Goal: Task Accomplishment & Management: Complete application form

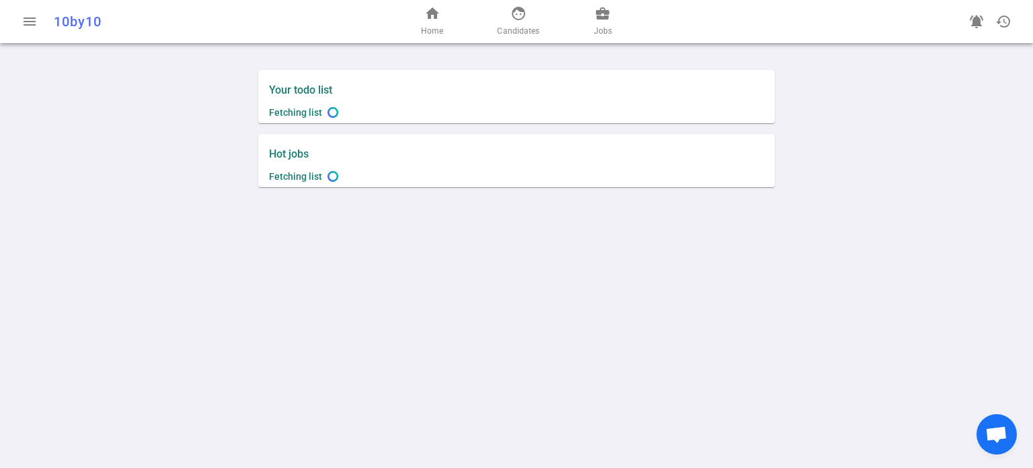
scroll to position [332, 0]
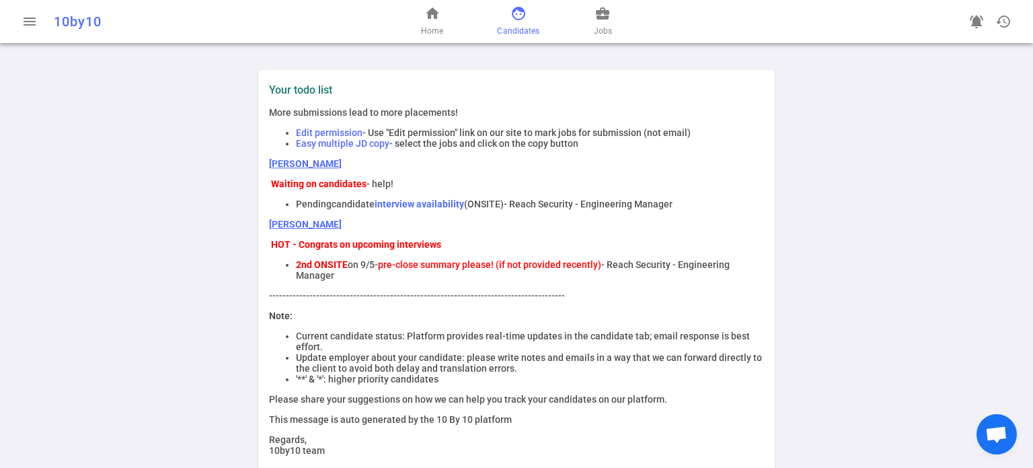
click at [532, 24] on span "Candidates" at bounding box center [518, 30] width 42 height 13
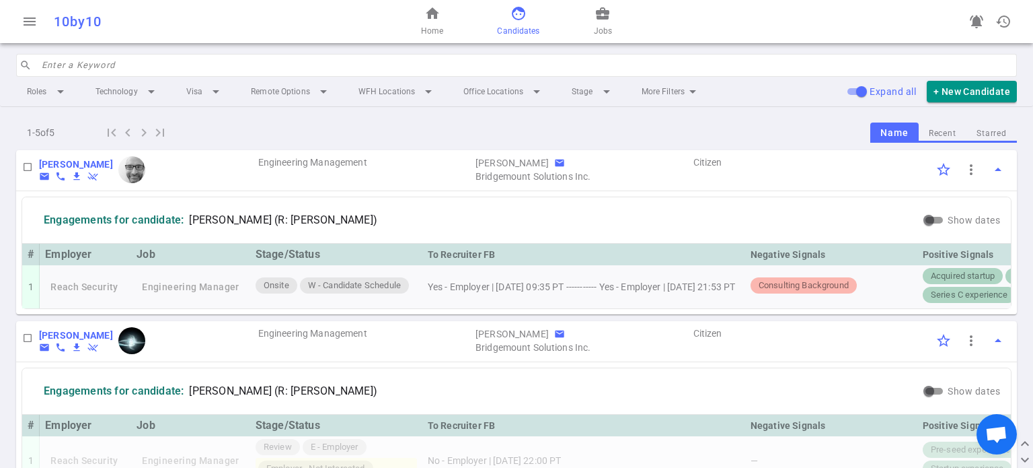
drag, startPoint x: 611, startPoint y: 305, endPoint x: 852, endPoint y: 314, distance: 241.0
click at [852, 308] on div "# Employer Job Stage/Status To Recruiter FB Negative Signals Positive Signals 1…" at bounding box center [516, 276] width 989 height 65
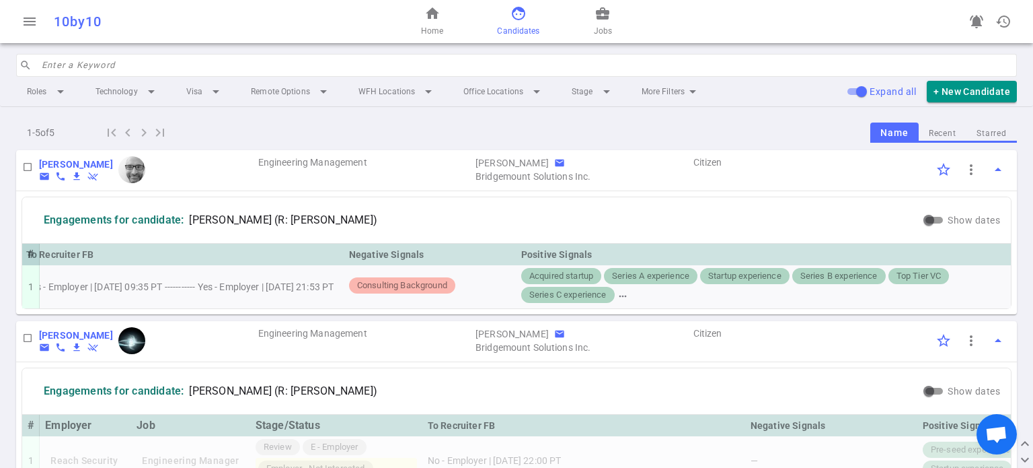
click at [819, 184] on div "[PERSON_NAME] email phone file_download remove_done Engineering Management [PER…" at bounding box center [516, 170] width 1001 height 41
click at [89, 162] on b "[PERSON_NAME]" at bounding box center [76, 164] width 74 height 11
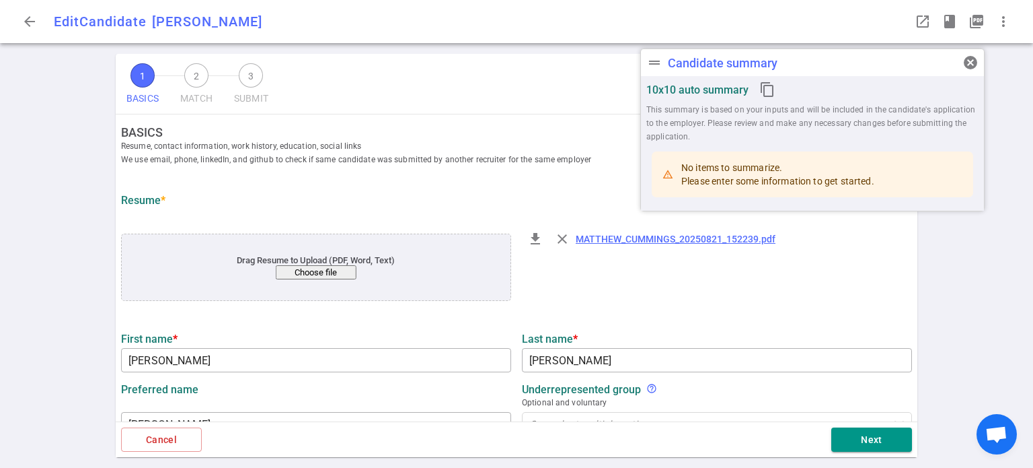
type input "[PERSON_NAME]"
type input "[EMAIL_ADDRESS][DOMAIN_NAME]"
type input "512.745.2536"
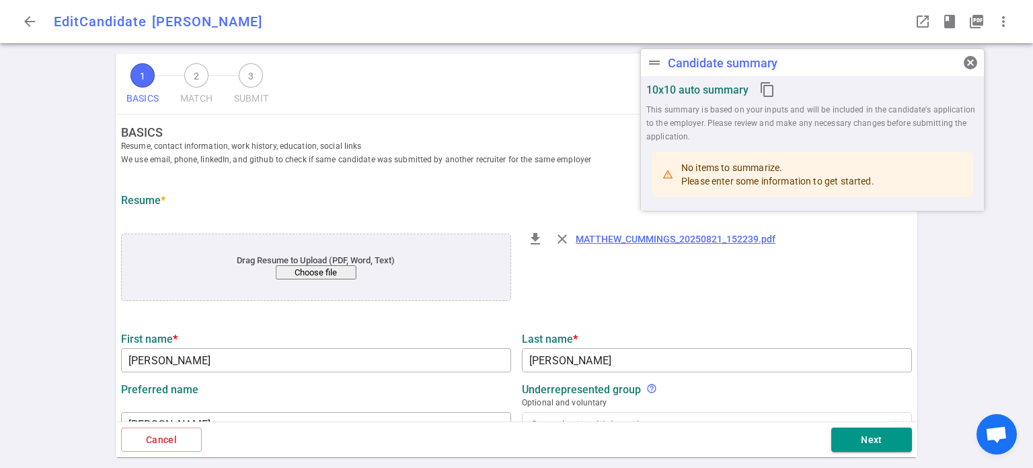
type input "[URL][DOMAIN_NAME][PERSON_NAME]"
type input "Ontra"
type textarea "Senior Engineering Manager promoted from Staff Infrastructure Engineer"
type input "15.7"
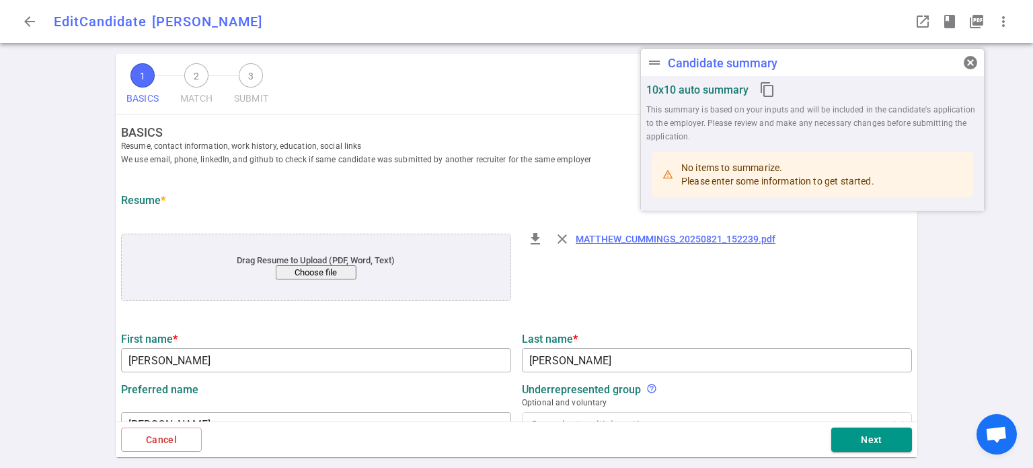
type input "[GEOGRAPHIC_DATA][US_STATE], [GEOGRAPHIC_DATA][PERSON_NAME]"
type input "Mathematics"
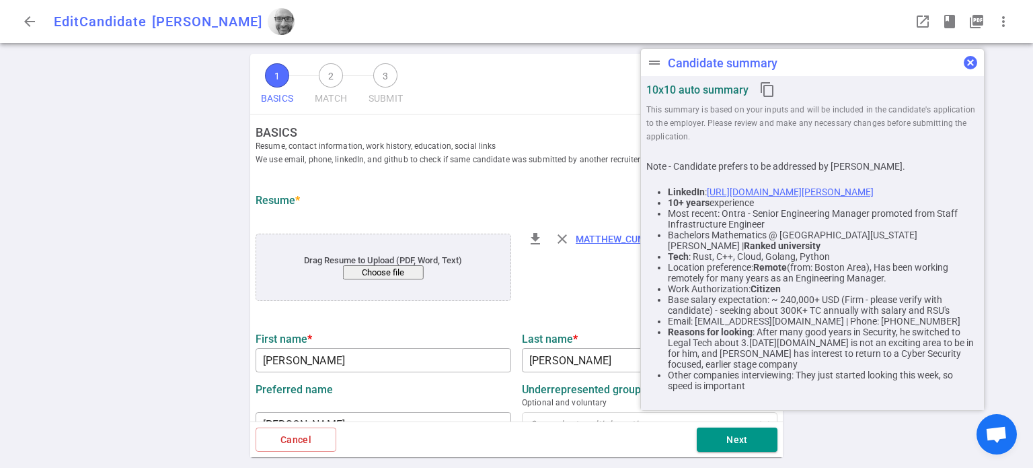
click at [972, 60] on span "cancel" at bounding box center [971, 62] width 16 height 16
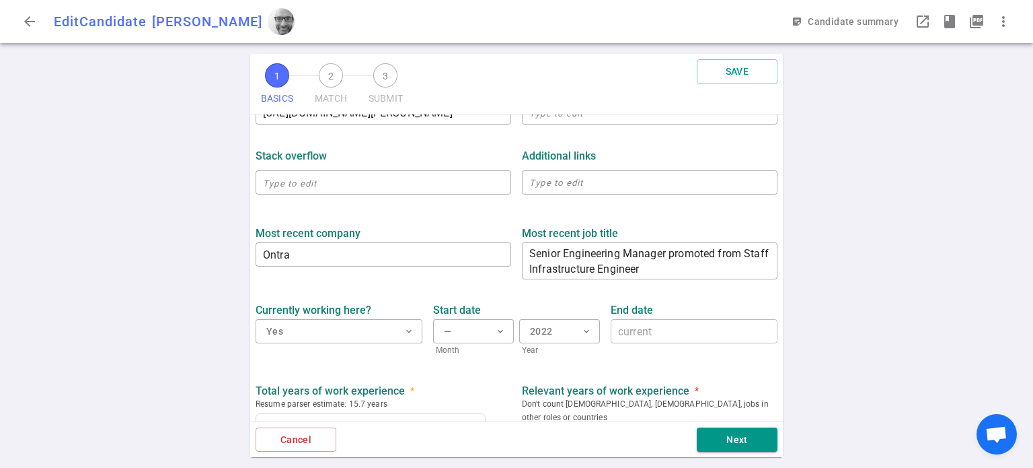
scroll to position [640, 0]
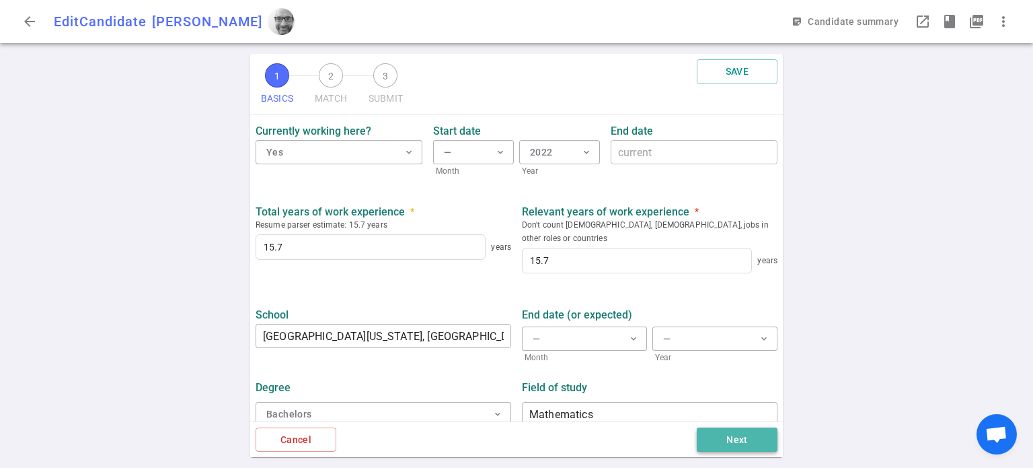
click at [737, 447] on button "Next" at bounding box center [737, 439] width 81 height 25
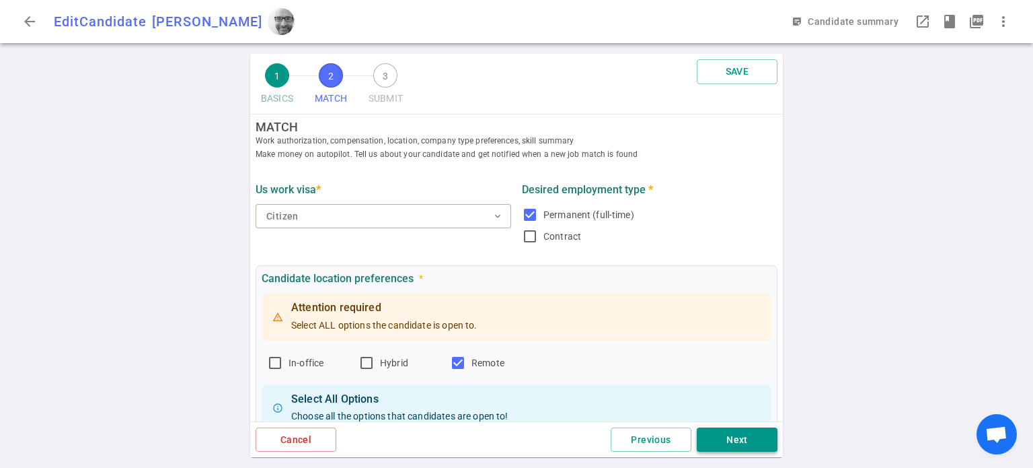
scroll to position [0, 0]
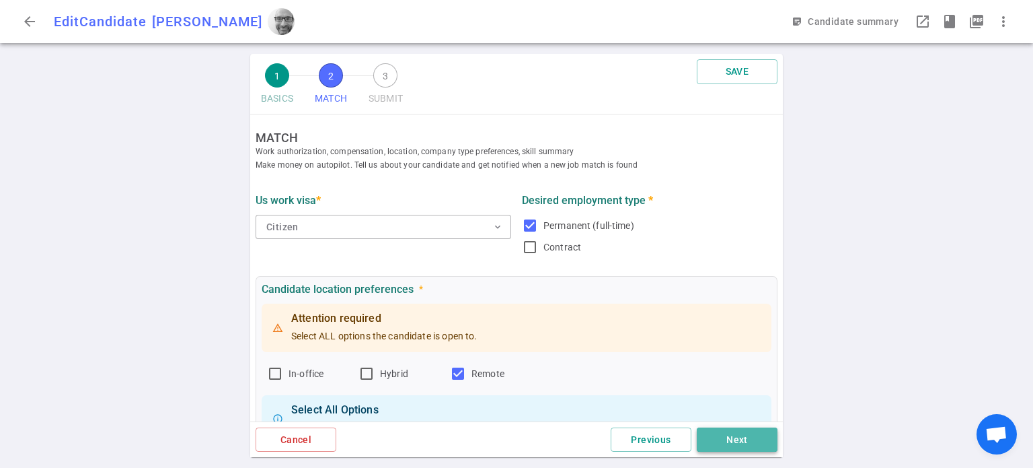
click at [729, 433] on button "Next" at bounding box center [737, 439] width 81 height 25
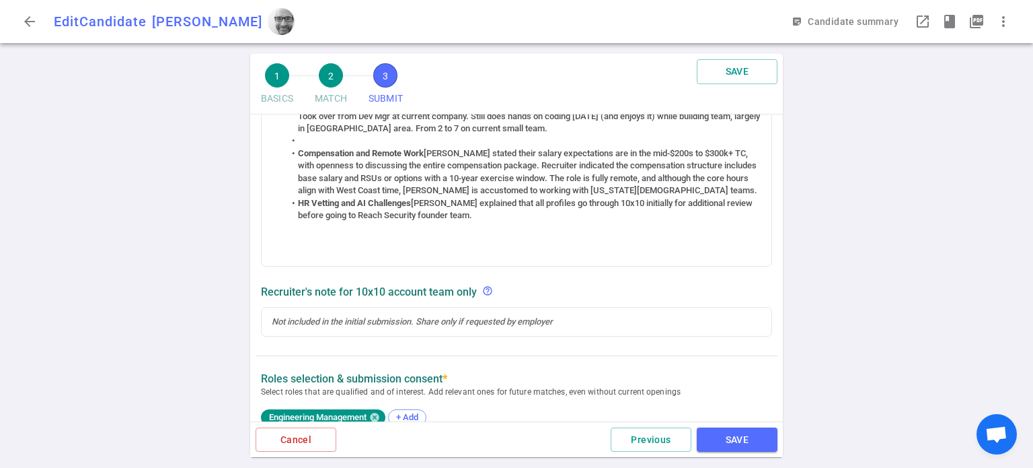
scroll to position [355, 0]
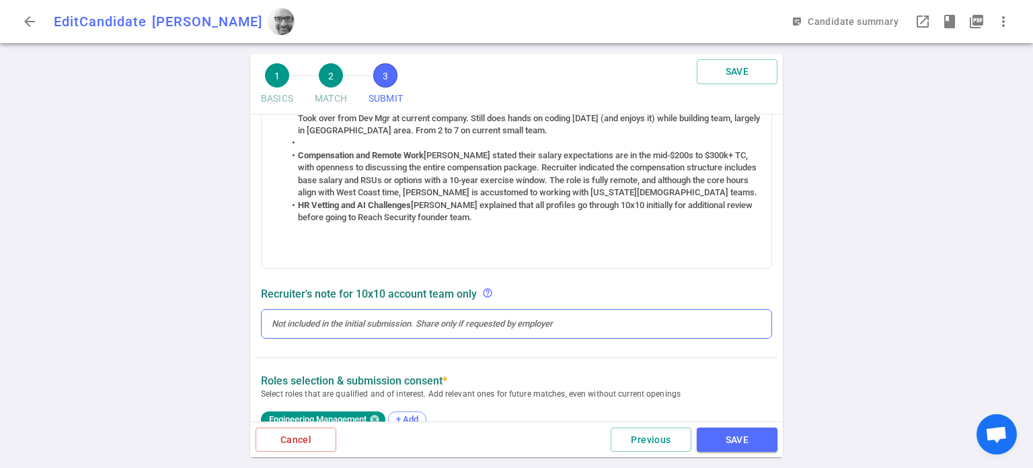
click at [404, 319] on div at bounding box center [517, 324] width 490 height 12
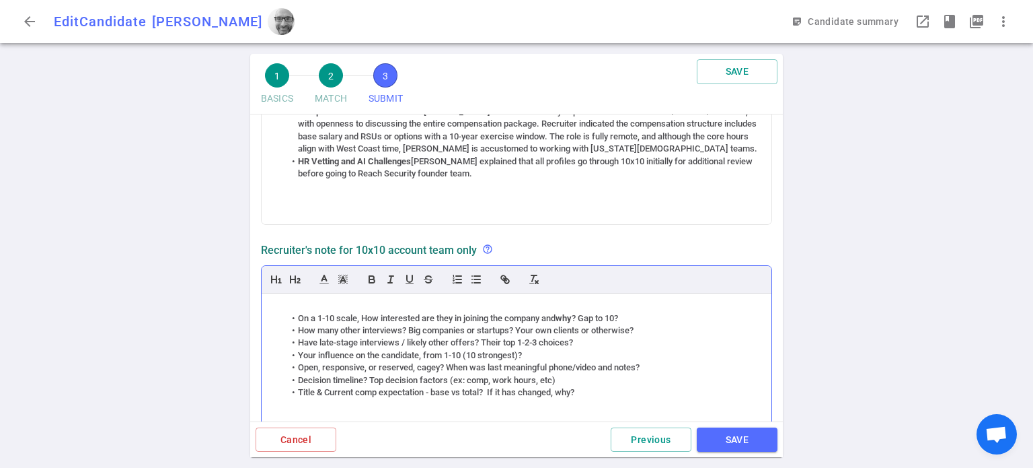
scroll to position [397, 0]
click at [657, 315] on li "On a 1-10 scale, How interested are they in joining the company and why ? Gap t…" at bounding box center [523, 319] width 477 height 12
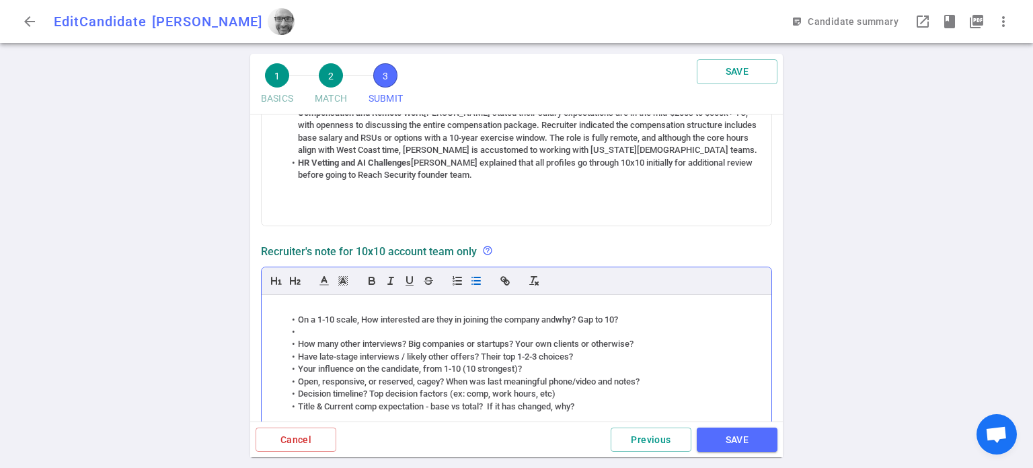
scroll to position [409, 0]
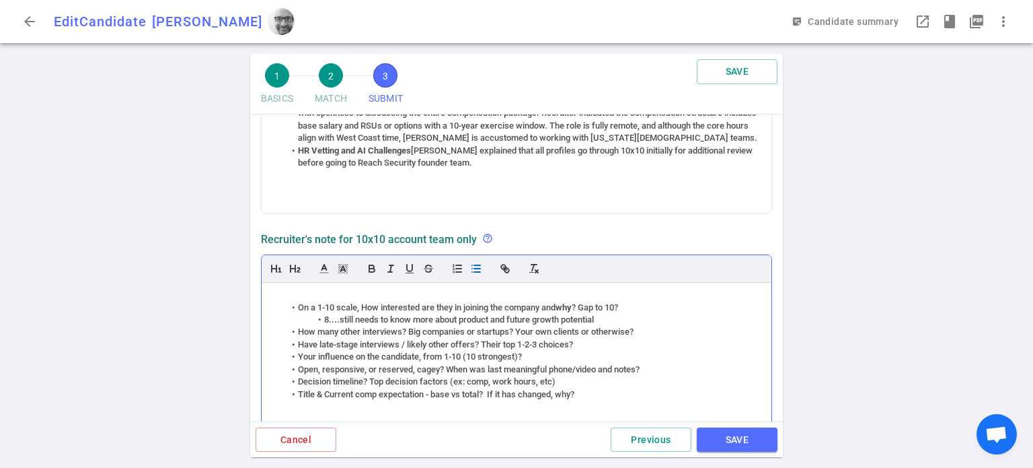
click at [664, 330] on li "How many other interviews? Big companies or startups? Your own clients or other…" at bounding box center [523, 332] width 477 height 12
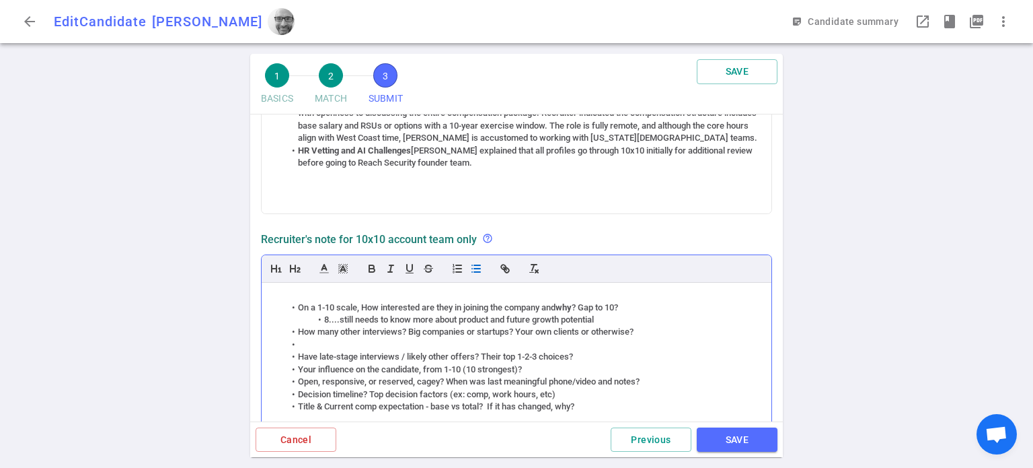
scroll to position [422, 0]
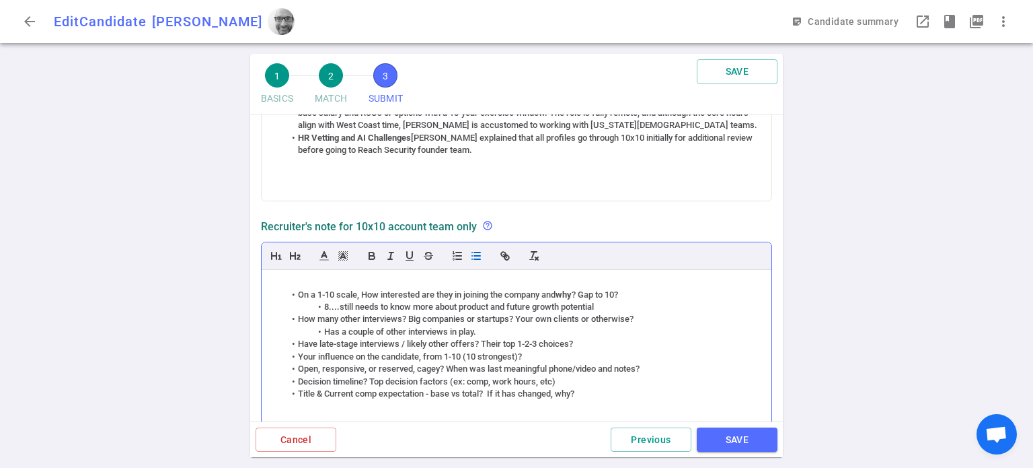
click at [548, 359] on li "Your influence on the candidate, from 1-10 (10 strongest)?" at bounding box center [523, 356] width 477 height 12
click at [539, 358] on li "Your influence on the candidate, from 1-10 (10 strongest)? 7 - plays cards a bi…" at bounding box center [523, 356] width 477 height 12
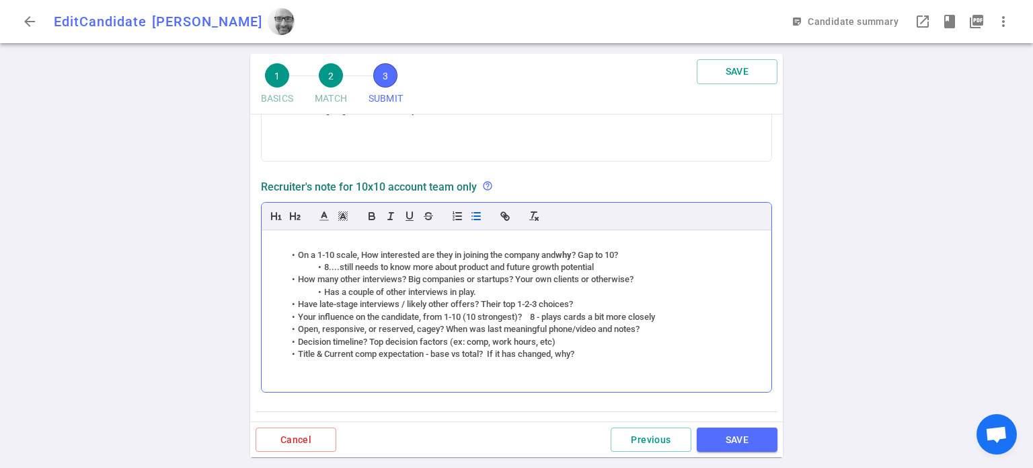
scroll to position [470, 0]
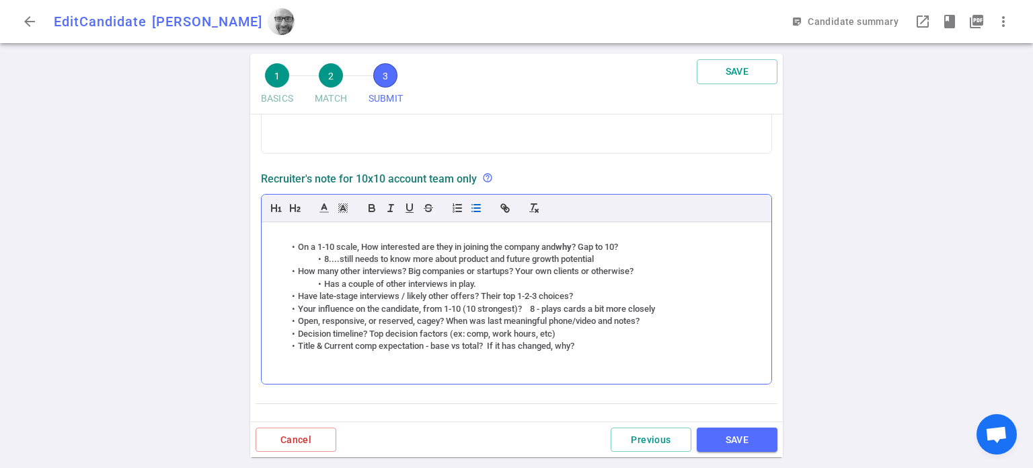
click at [668, 328] on li "Decision timeline? Top decision factors (ex: comp, work hours, etc)" at bounding box center [523, 334] width 477 height 12
click at [666, 317] on li "Open, responsive, or reserved, cagey? When was last meaningful phone/video and …" at bounding box center [523, 321] width 477 height 12
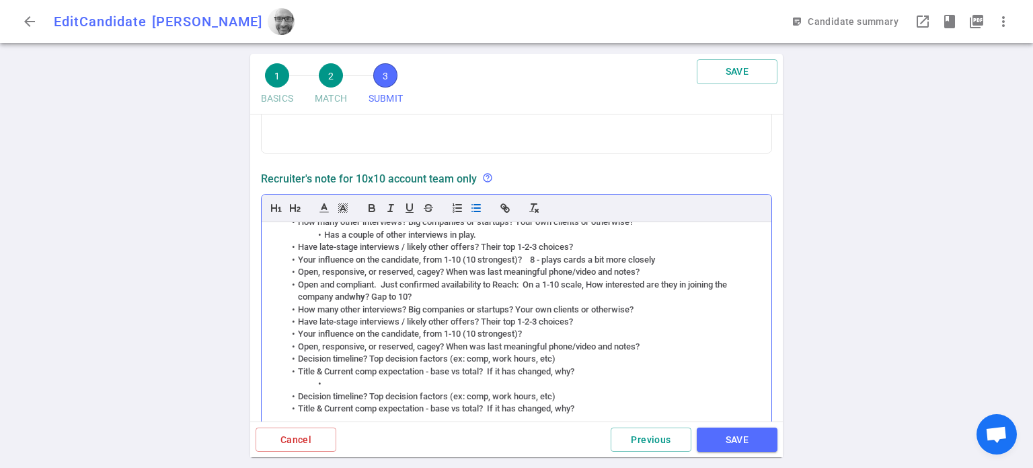
scroll to position [48, 0]
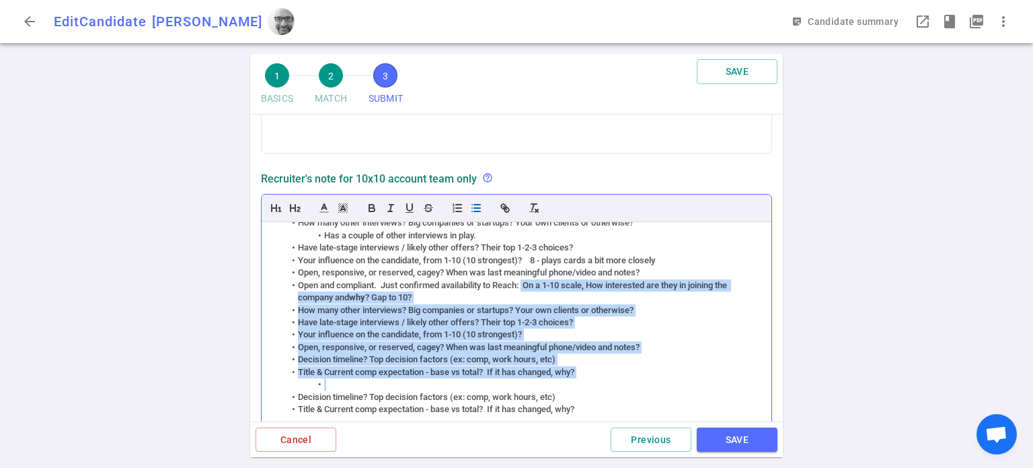
drag, startPoint x: 353, startPoint y: 381, endPoint x: 527, endPoint y: 283, distance: 200.0
click at [527, 283] on ul "On a 1-10 scale, How interested are they in joining the company and why ? Gap t…" at bounding box center [517, 303] width 490 height 223
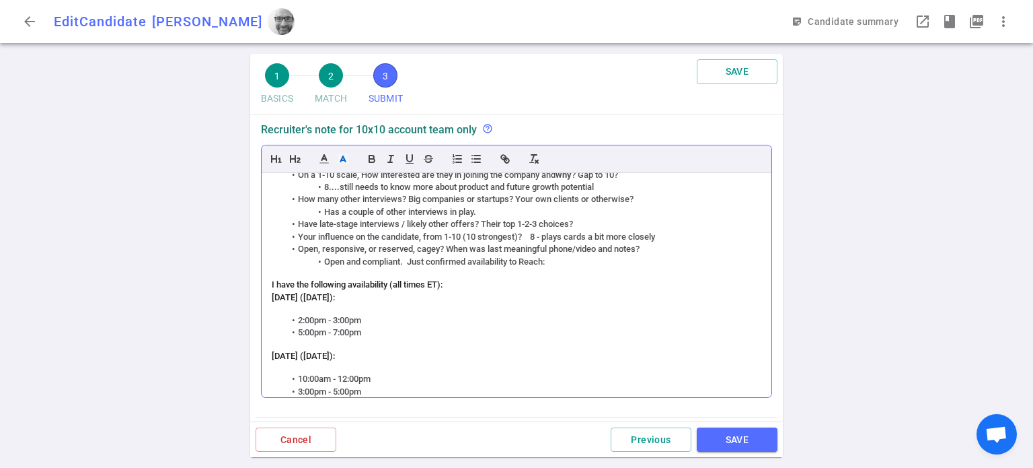
scroll to position [22, 0]
click at [366, 307] on div "On a 1-10 scale, How interested are they in joining the company and why ? Gap t…" at bounding box center [517, 285] width 510 height 224
click at [367, 303] on div "[DATE] ([DATE]):" at bounding box center [517, 299] width 490 height 12
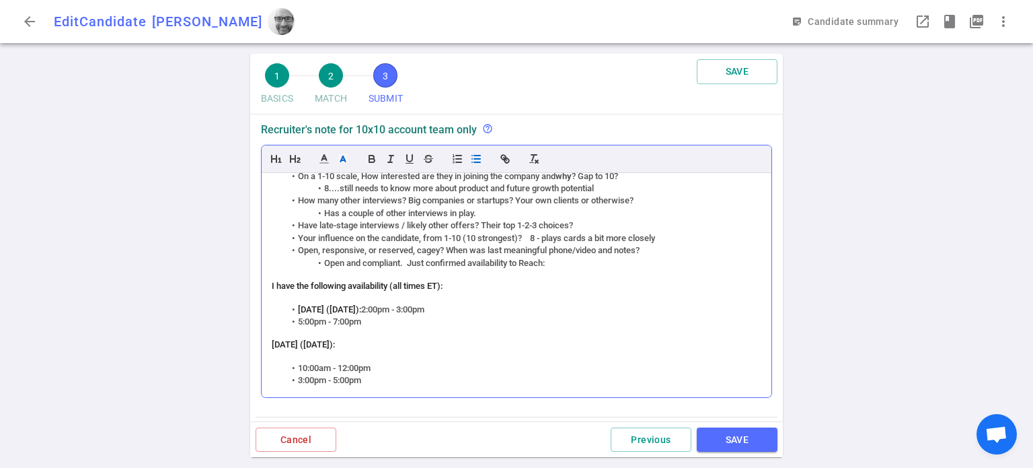
click at [383, 346] on div "[DATE] ([DATE]):" at bounding box center [517, 344] width 490 height 12
click at [336, 364] on div "Next week:" at bounding box center [517, 369] width 490 height 12
click at [398, 366] on div "Next week: [DATE]:" at bounding box center [517, 369] width 490 height 12
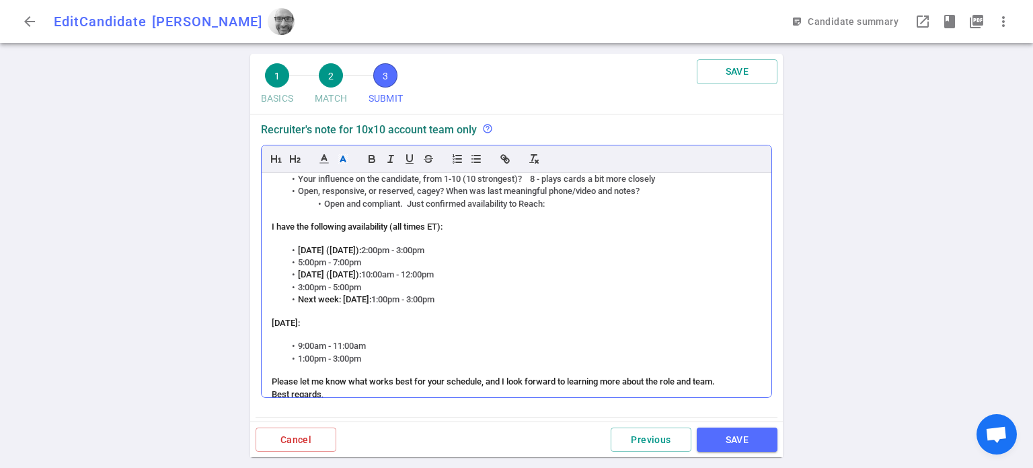
click at [334, 323] on div "[DATE]:" at bounding box center [517, 323] width 490 height 12
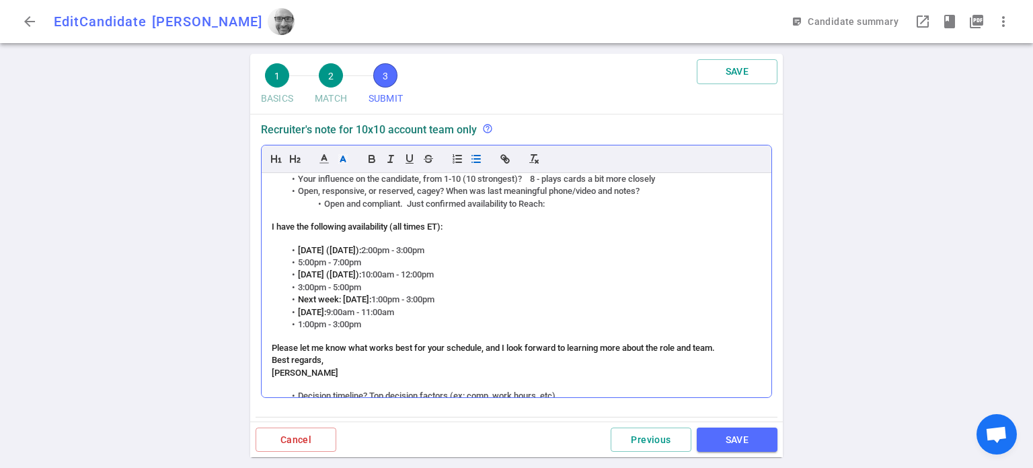
scroll to position [129, 0]
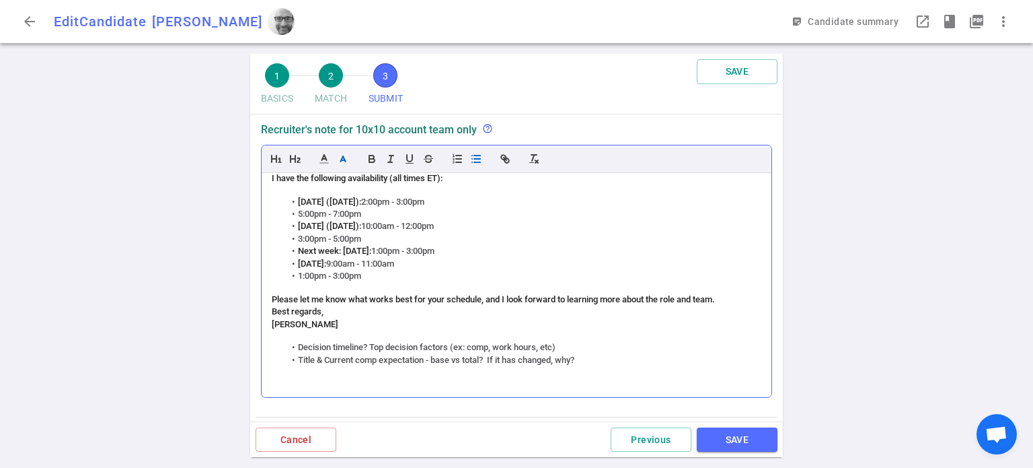
click at [577, 342] on li "Decision timeline? Top decision factors (ex: comp, work hours, etc)" at bounding box center [523, 347] width 477 height 12
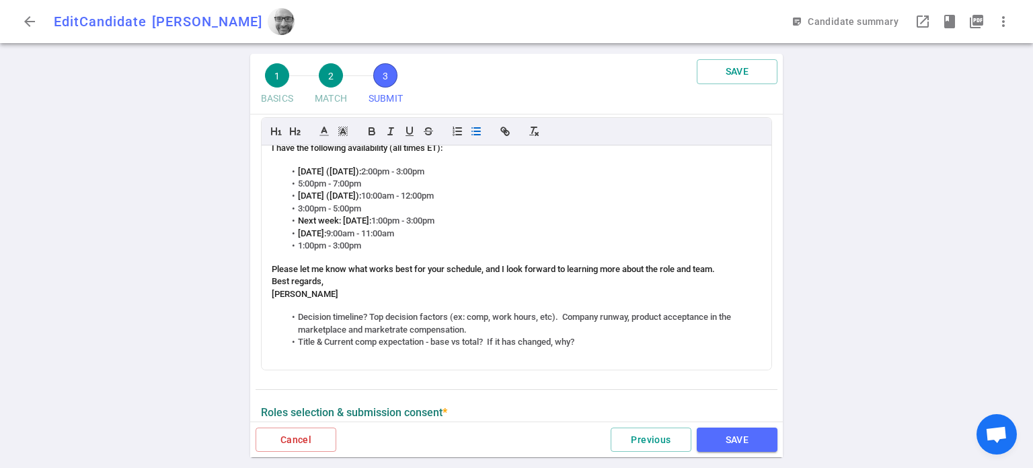
scroll to position [142, 0]
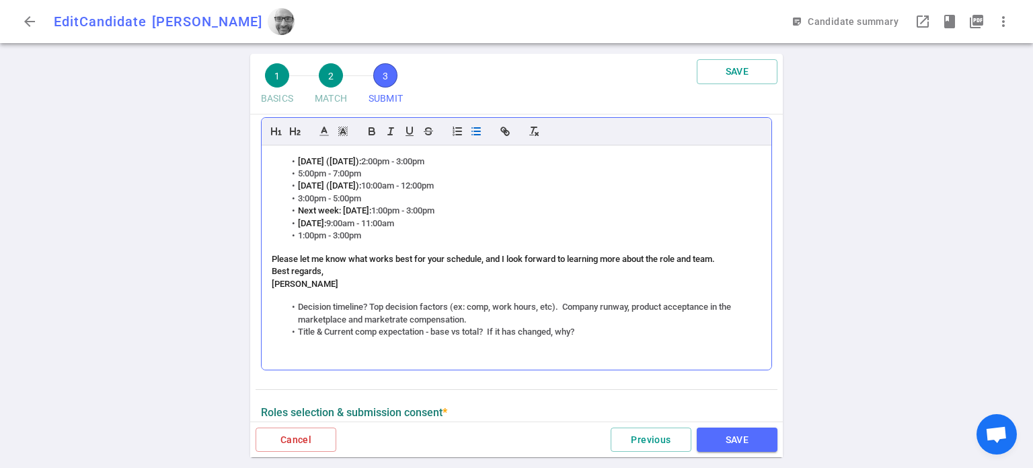
click at [623, 327] on li "Title & Current comp expectation - base vs total? If it has changed, why?" at bounding box center [523, 332] width 477 height 12
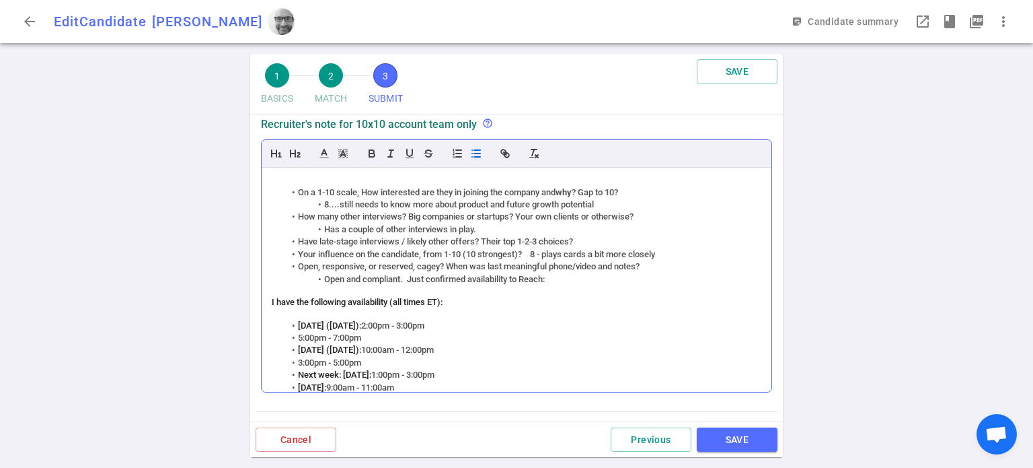
scroll to position [11, 0]
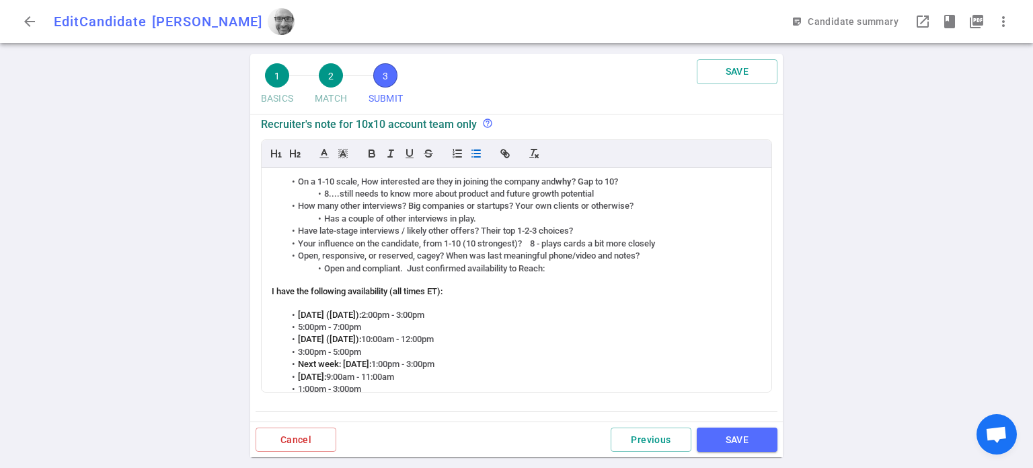
click at [608, 227] on li "Have late-stage interviews / likely other offers? Their top 1-2-3 choices?" at bounding box center [523, 231] width 477 height 12
click at [587, 226] on li "Have late-stage interviews / likely other offers? Their top 1-2-3 choices? Reac…" at bounding box center [523, 231] width 477 height 12
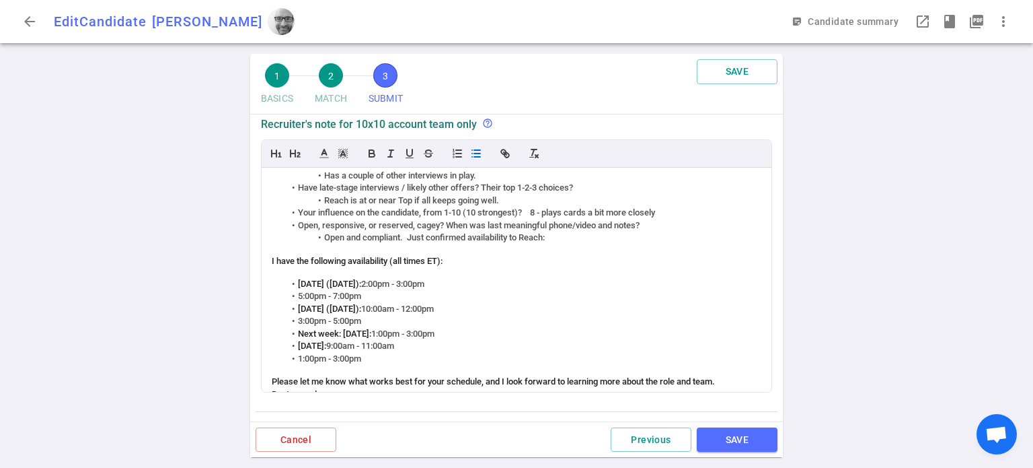
scroll to position [54, 0]
click at [687, 219] on li "Open, responsive, or reserved, cagey? When was last meaningful phone/video and …" at bounding box center [523, 225] width 477 height 12
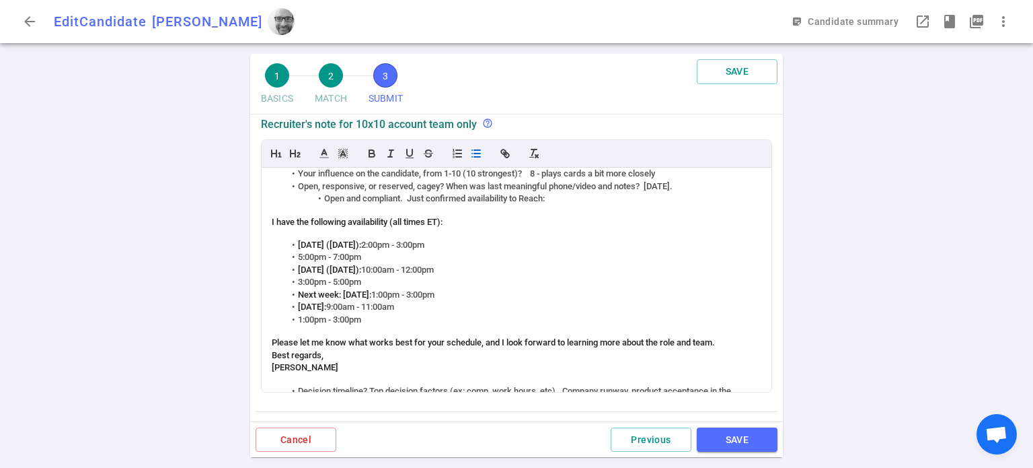
scroll to position [167, 0]
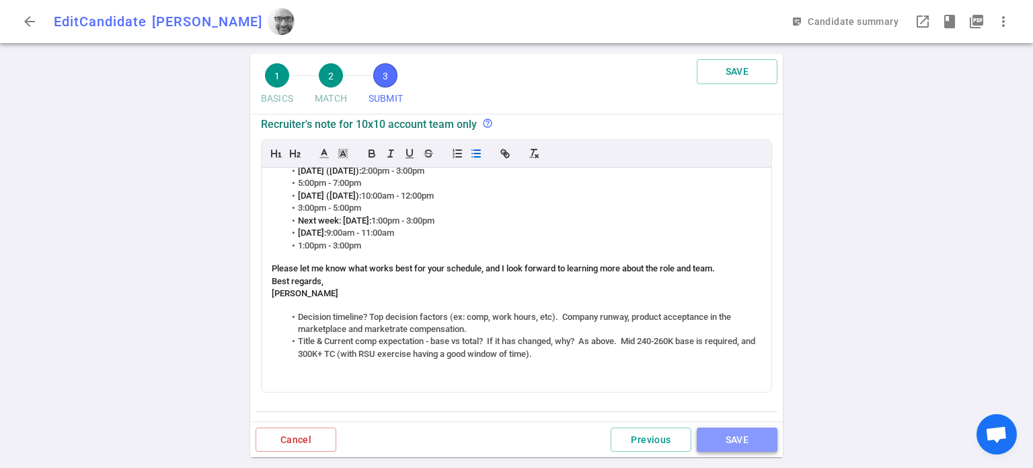
click at [749, 446] on button "SAVE" at bounding box center [737, 439] width 81 height 25
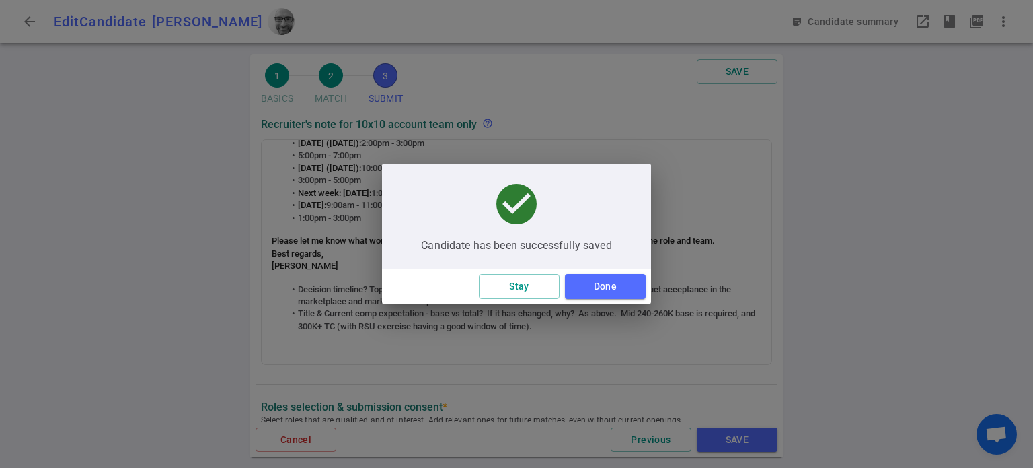
click at [614, 283] on button "Done" at bounding box center [605, 286] width 81 height 25
